Goal: Transaction & Acquisition: Subscribe to service/newsletter

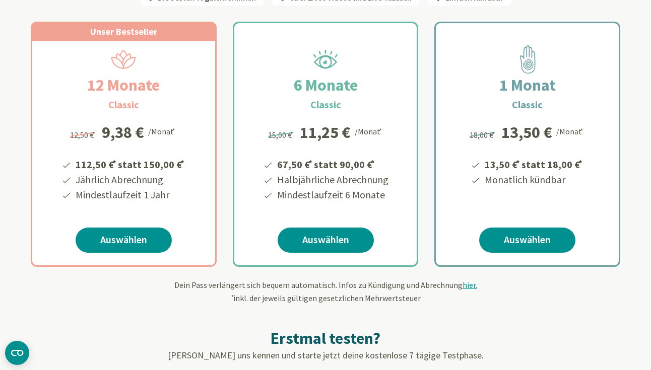
scroll to position [194, 0]
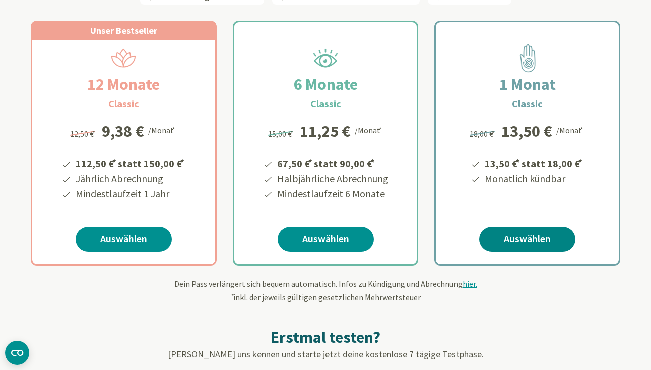
click at [532, 241] on link "Auswählen" at bounding box center [527, 239] width 96 height 25
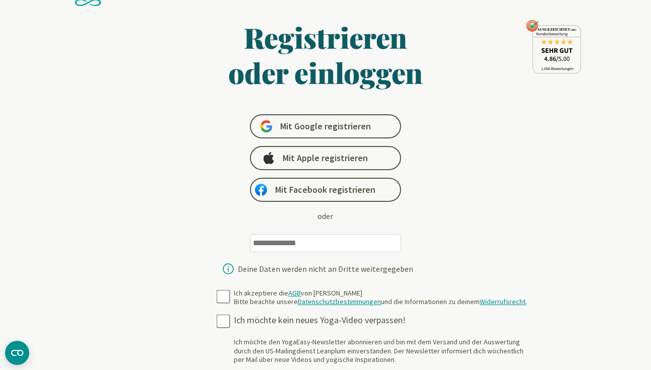
scroll to position [38, 0]
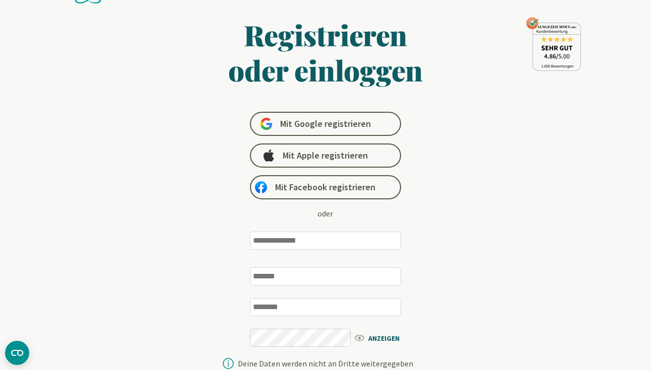
click at [336, 242] on input "email" at bounding box center [325, 241] width 151 height 18
type input "**********"
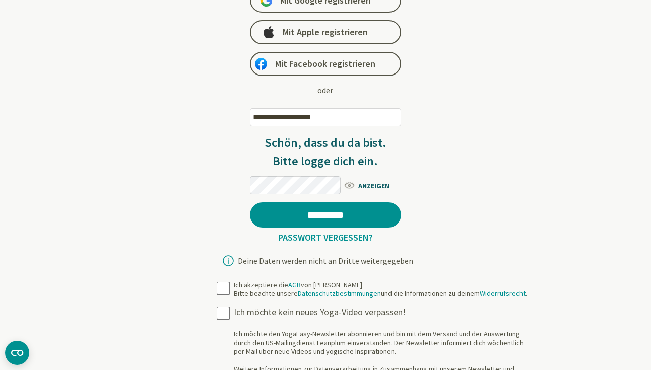
scroll to position [162, 0]
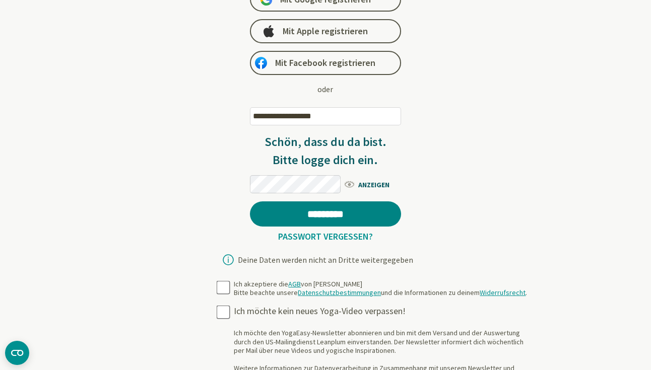
click at [331, 213] on input "*********" at bounding box center [325, 213] width 151 height 25
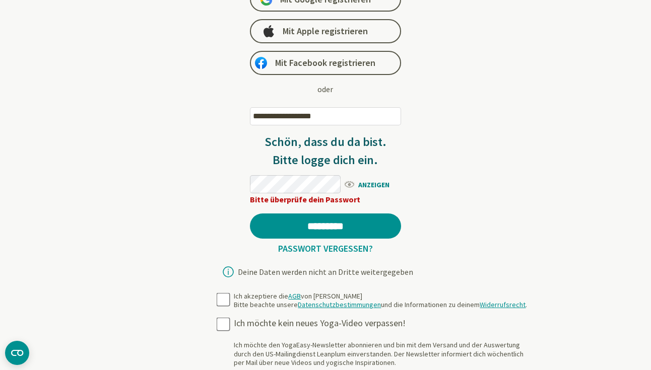
click at [375, 183] on span "ANZEIGEN" at bounding box center [372, 184] width 58 height 13
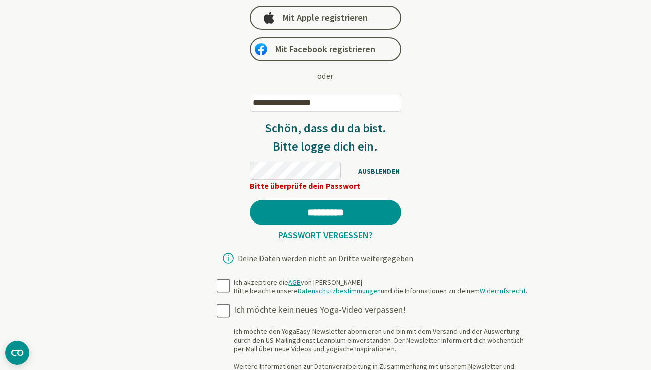
scroll to position [179, 0]
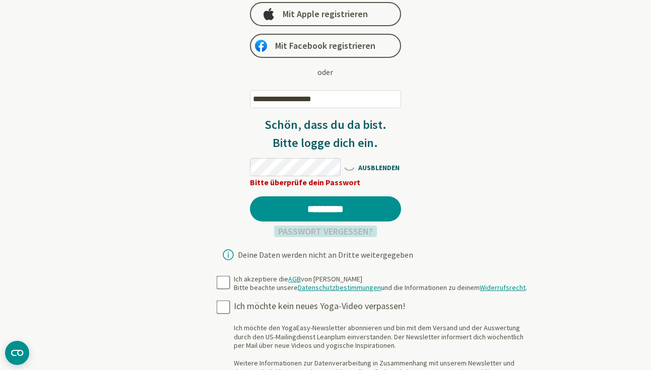
click at [288, 234] on link "Passwort vergessen?" at bounding box center [325, 232] width 103 height 12
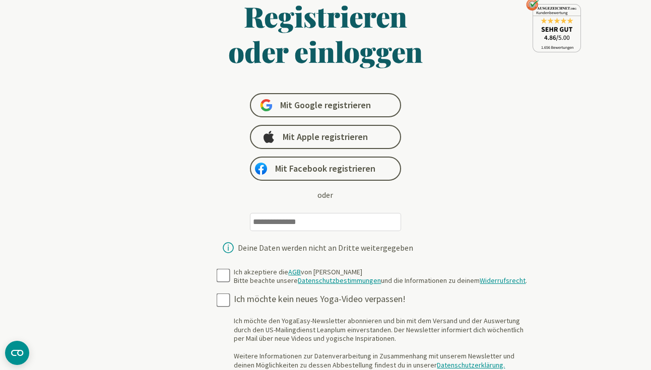
scroll to position [55, 0]
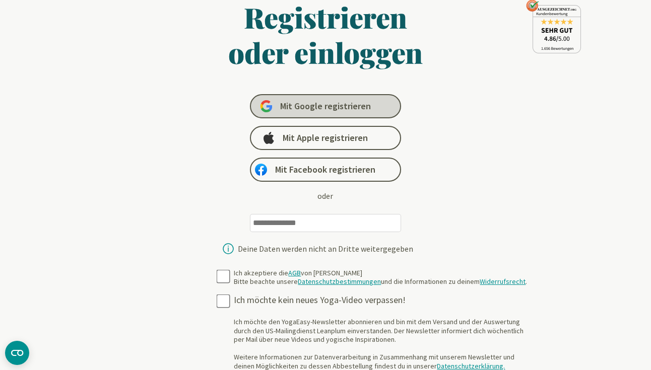
click at [334, 105] on span "Mit Google registrieren" at bounding box center [325, 106] width 91 height 12
